Goal: Complete application form

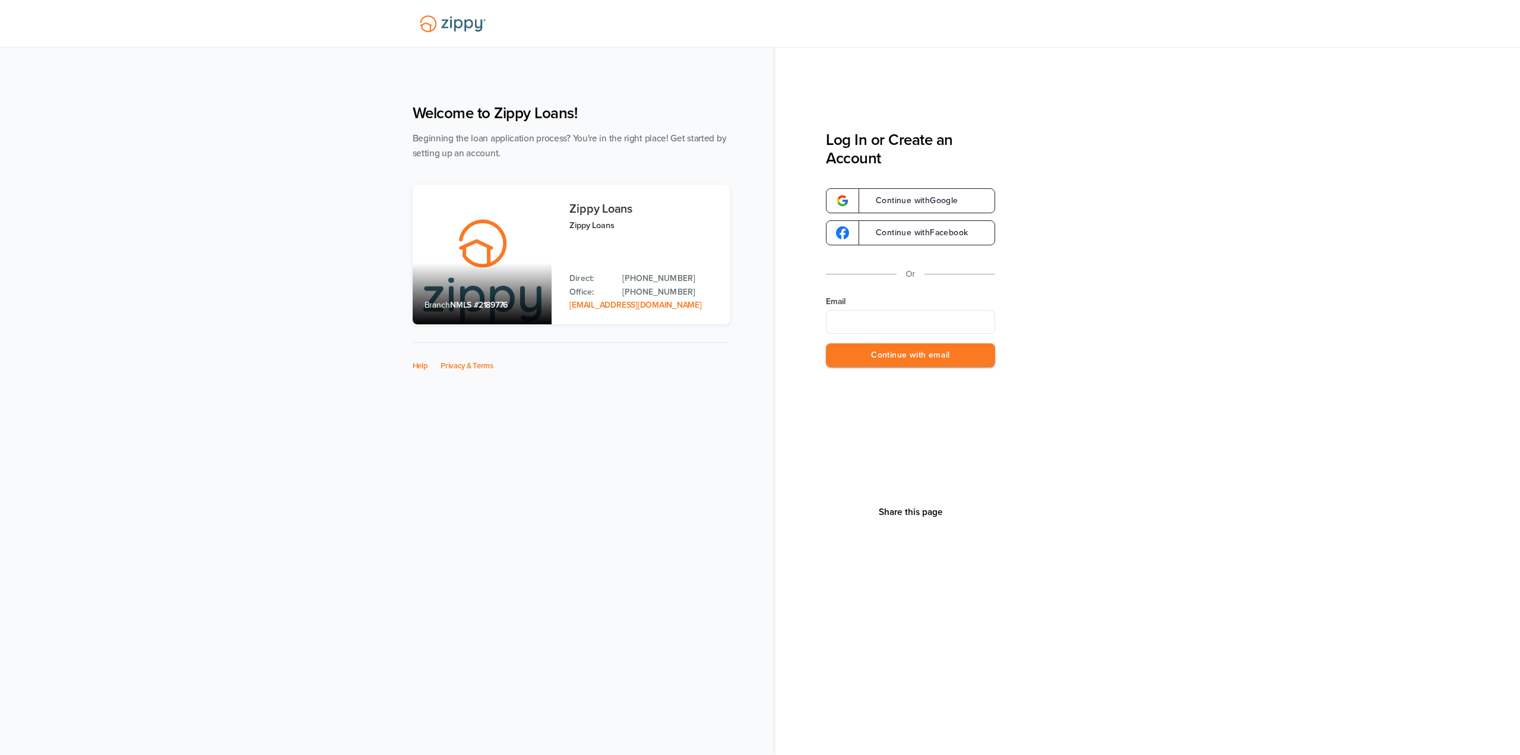
type input "**********"
click at [941, 362] on button "Continue with email" at bounding box center [910, 355] width 169 height 24
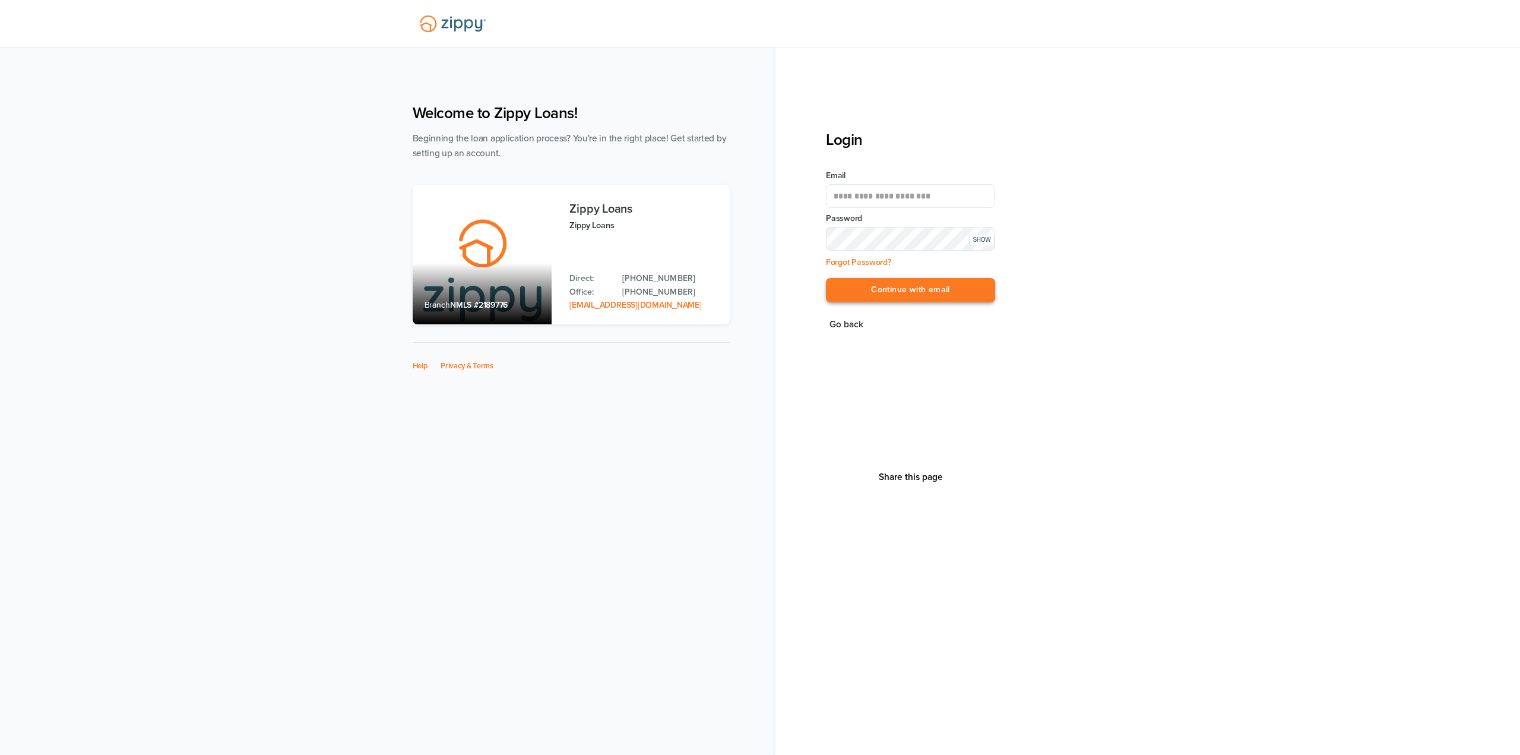
click at [897, 294] on button "Continue with email" at bounding box center [910, 290] width 169 height 24
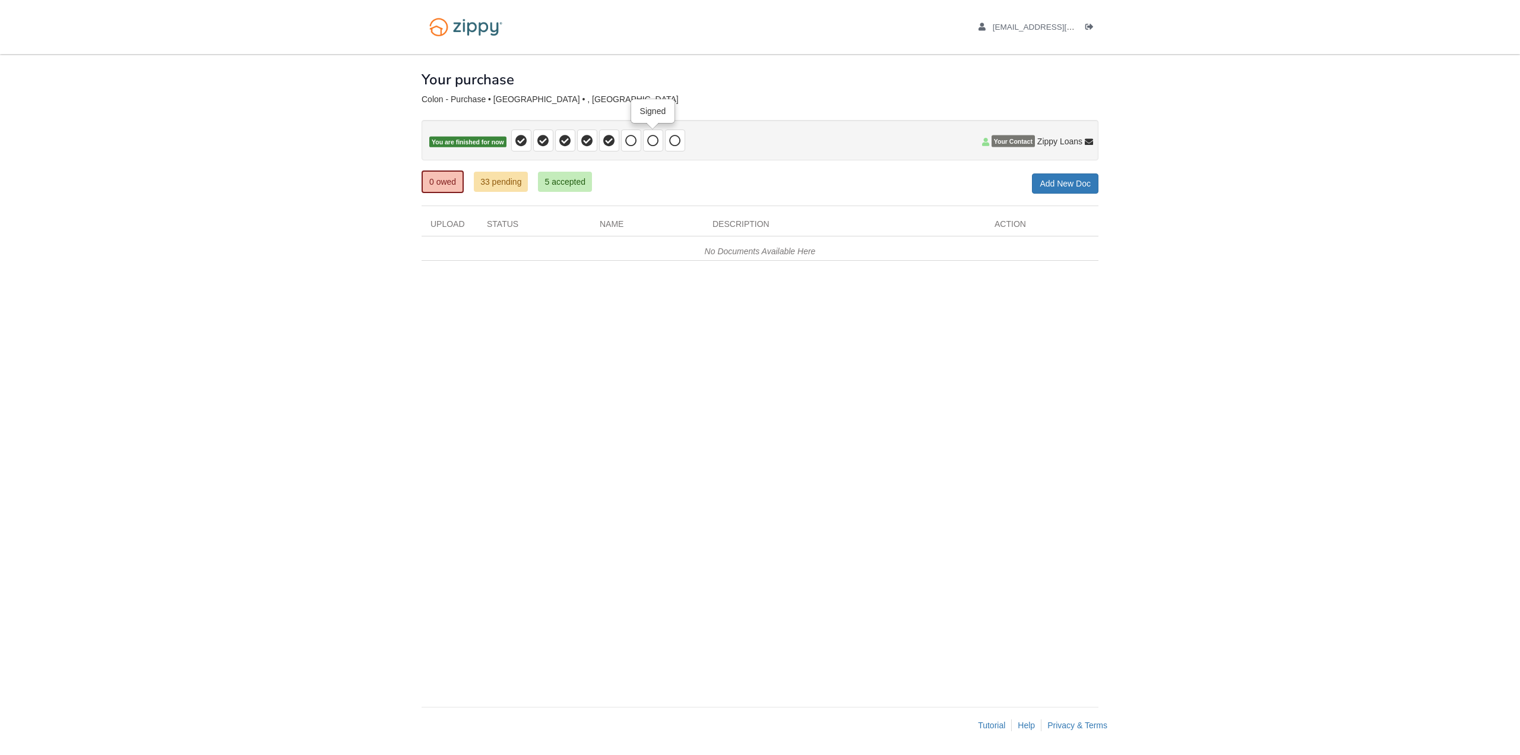
click at [650, 138] on icon at bounding box center [653, 141] width 12 height 12
click at [678, 145] on icon at bounding box center [675, 141] width 12 height 12
click at [616, 141] on span at bounding box center [609, 140] width 20 height 22
click at [651, 166] on div "× × × Pending Add Document Notice document will be included in the email sent t…" at bounding box center [760, 374] width 677 height 641
click at [654, 140] on icon at bounding box center [653, 141] width 12 height 12
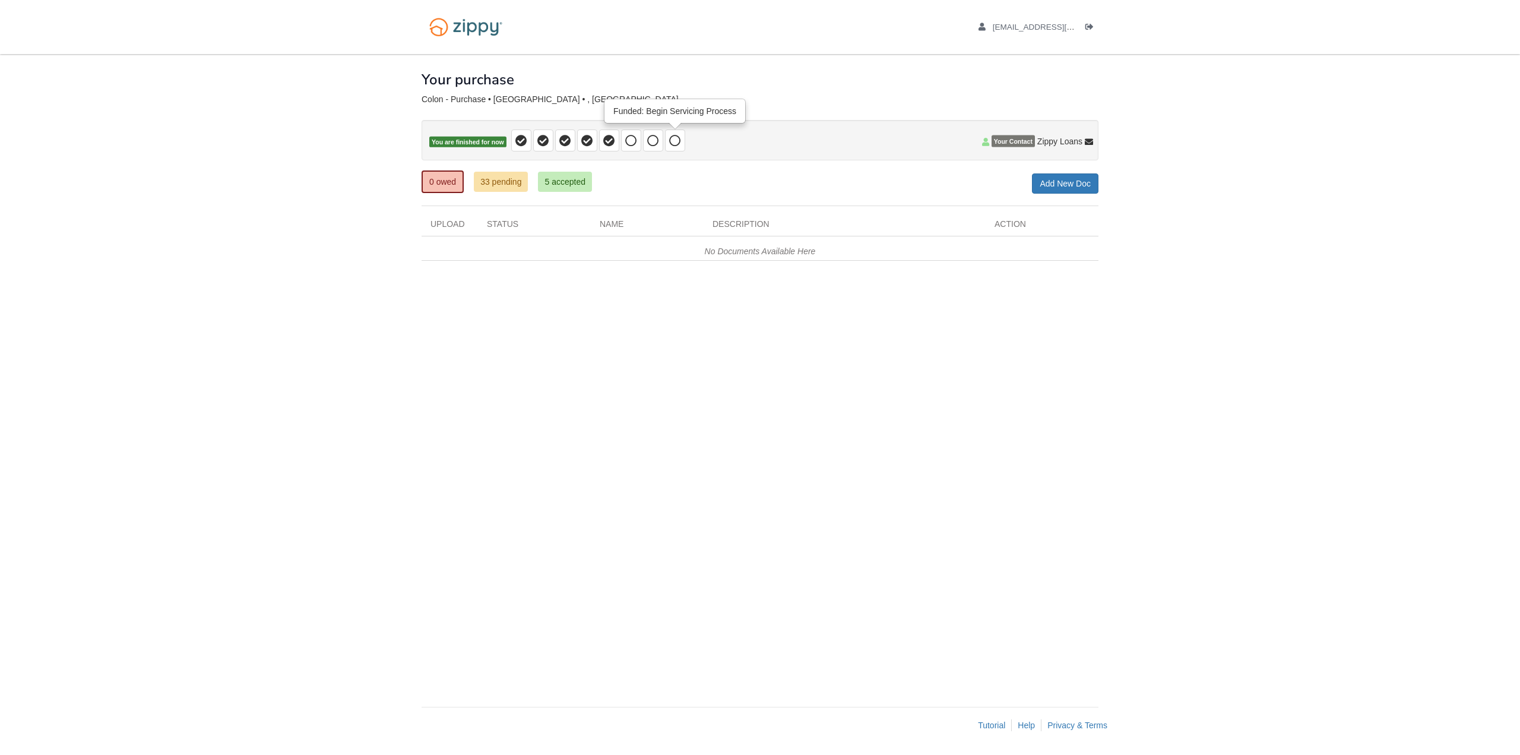
click at [673, 141] on icon at bounding box center [675, 141] width 12 height 12
click at [509, 326] on div "× × × Pending Add Document Notice document will be included in the email sent t…" at bounding box center [760, 374] width 677 height 641
